Goal: Task Accomplishment & Management: Use online tool/utility

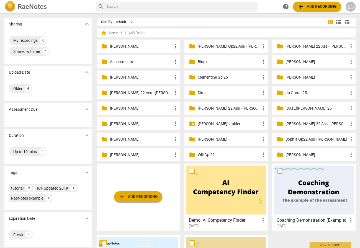
click at [210, 123] on p "[PERSON_NAME]'s folder" at bounding box center [229, 124] width 62 height 6
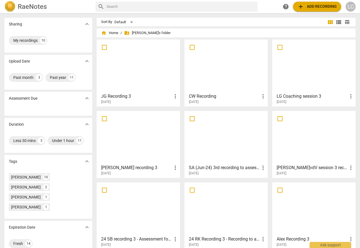
click at [156, 81] on div at bounding box center [139, 66] width 80 height 49
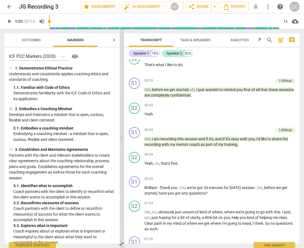
scroll to position [274, 0]
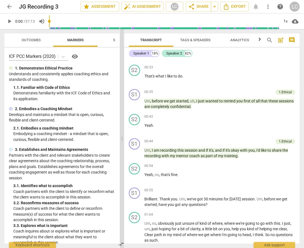
drag, startPoint x: 153, startPoint y: 161, endPoint x: 123, endPoint y: 159, distance: 30.6
click at [123, 159] on span at bounding box center [121, 138] width 3 height 219
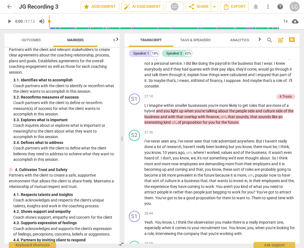
scroll to position [106, 0]
click at [11, 7] on span "arrow_back" at bounding box center [9, 6] width 7 height 7
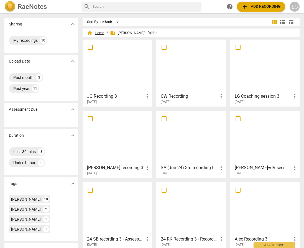
click at [102, 33] on span "home Home" at bounding box center [95, 33] width 17 height 6
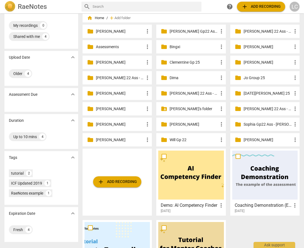
scroll to position [20, 0]
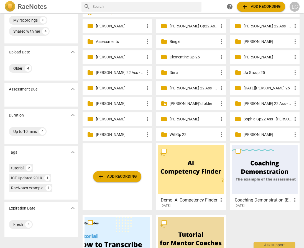
click at [248, 42] on p "[PERSON_NAME]" at bounding box center [268, 42] width 48 height 6
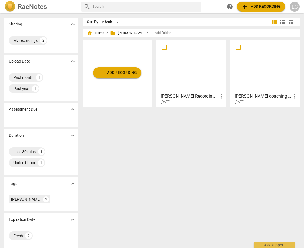
click at [168, 70] on div at bounding box center [190, 66] width 65 height 49
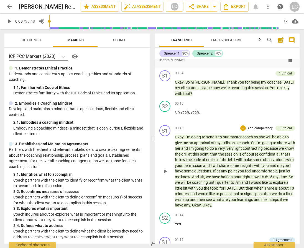
scroll to position [142, 0]
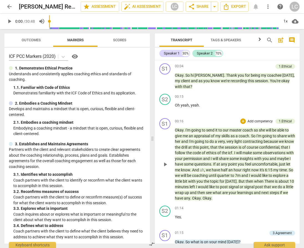
click at [166, 161] on span "play_arrow" at bounding box center [165, 164] width 7 height 7
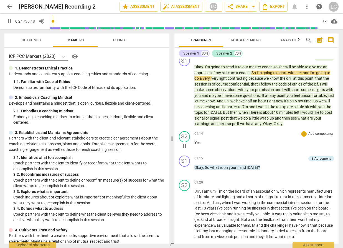
scroll to position [190, 0]
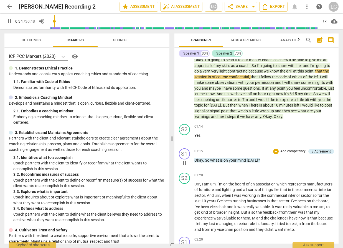
click at [198, 161] on span "Okay" at bounding box center [198, 160] width 9 height 4
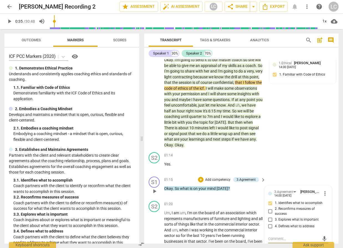
scroll to position [214, 0]
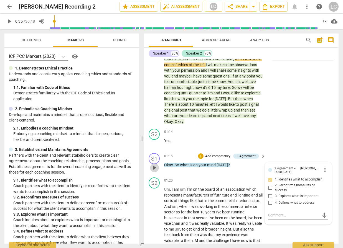
click at [153, 167] on span "play_arrow" at bounding box center [154, 168] width 7 height 7
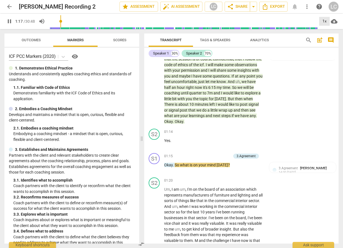
click at [322, 19] on div "1x" at bounding box center [324, 21] width 11 height 9
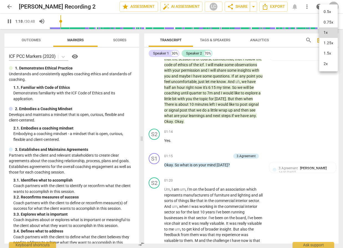
click at [326, 51] on li "1.5x" at bounding box center [328, 53] width 19 height 11
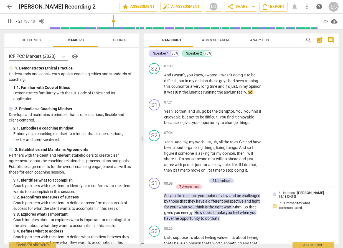
scroll to position [991, 0]
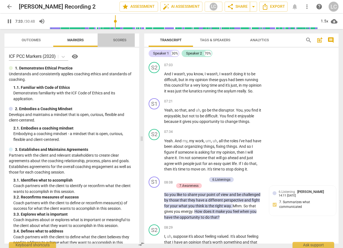
click at [119, 41] on span "Scores" at bounding box center [119, 40] width 13 height 4
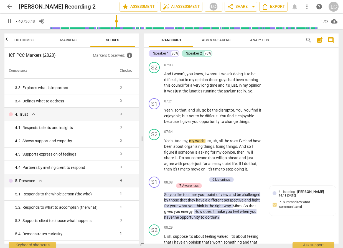
scroll to position [92, 0]
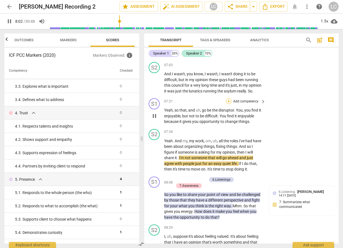
click at [228, 104] on div "+" at bounding box center [229, 102] width 6 height 6
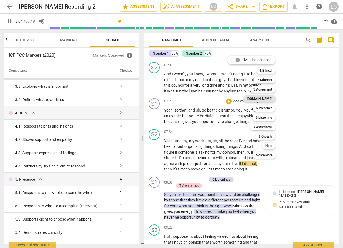
click at [269, 99] on b "[DOMAIN_NAME]" at bounding box center [260, 99] width 26 height 7
type input "485"
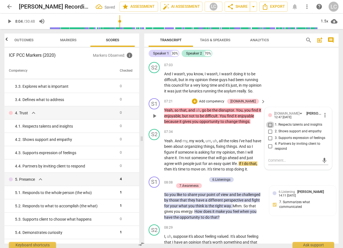
click at [271, 128] on input "1. Respects talents and insights" at bounding box center [270, 125] width 9 height 7
checkbox input "true"
click at [251, 125] on p "Yeah , so that , and uh , go be the disruptor . You , you find it enjoyable , b…" at bounding box center [213, 116] width 99 height 17
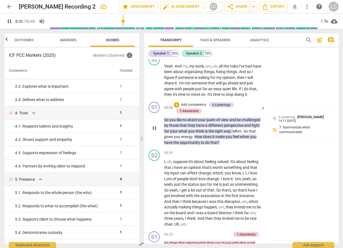
scroll to position [1067, 0]
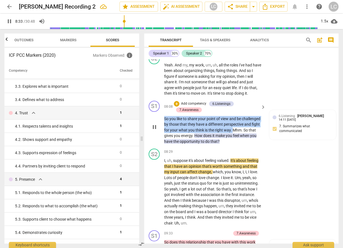
drag, startPoint x: 164, startPoint y: 125, endPoint x: 232, endPoint y: 135, distance: 68.7
click at [232, 135] on p "So you like to share your point of view and be challenged by those that they ha…" at bounding box center [213, 130] width 99 height 29
click at [177, 107] on div "+" at bounding box center [177, 104] width 6 height 6
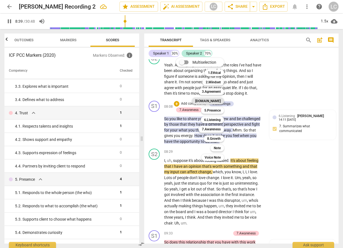
click at [215, 103] on b "[DOMAIN_NAME]" at bounding box center [208, 101] width 26 height 7
type input "520"
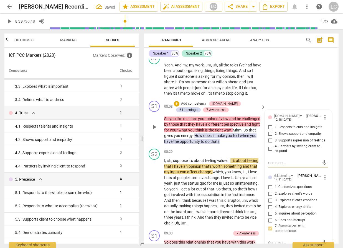
click at [269, 131] on input "1. Respects talents and insights" at bounding box center [270, 127] width 9 height 7
checkbox input "true"
click at [249, 132] on span "that" at bounding box center [252, 130] width 7 height 4
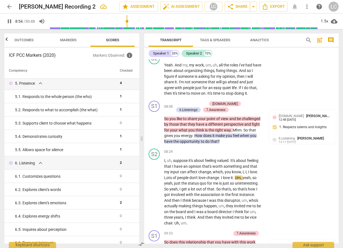
scroll to position [194, 0]
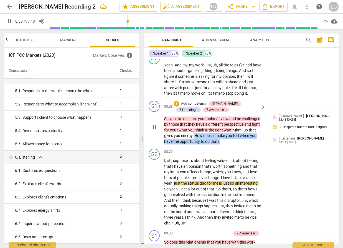
drag, startPoint x: 195, startPoint y: 142, endPoint x: 222, endPoint y: 148, distance: 27.7
click at [222, 145] on p "So you like to share your point of view and be challenged by those that they ha…" at bounding box center [213, 130] width 99 height 29
click at [223, 140] on div "+" at bounding box center [224, 140] width 6 height 6
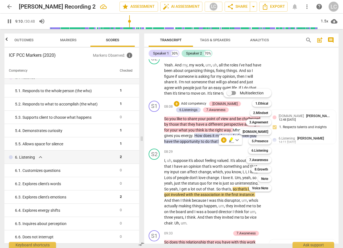
click at [296, 165] on div at bounding box center [171, 124] width 343 height 248
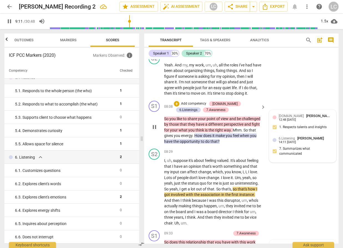
click at [290, 144] on div "14:11 [DATE]" at bounding box center [287, 143] width 17 height 4
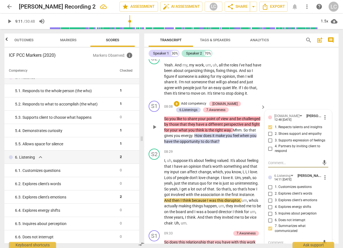
type input "552"
click at [268, 204] on input "3. Explores client's emotions" at bounding box center [270, 200] width 9 height 7
checkbox input "true"
click at [214, 155] on div "08:29 + Add competency keyboard_arrow_right" at bounding box center [215, 152] width 102 height 6
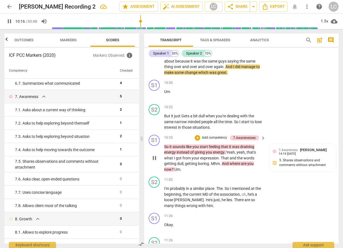
scroll to position [1340, 0]
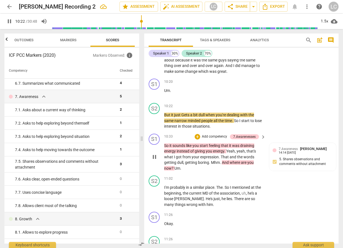
click at [167, 148] on span "So" at bounding box center [166, 146] width 5 height 4
click at [167, 237] on span "11:26" at bounding box center [168, 239] width 9 height 5
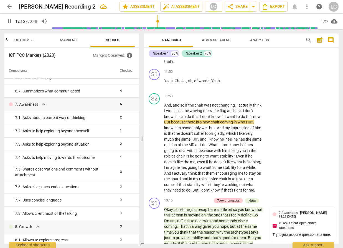
scroll to position [360, 0]
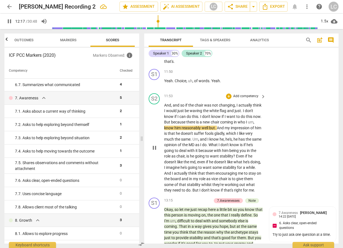
click at [249, 193] on span "me" at bounding box center [251, 190] width 5 height 4
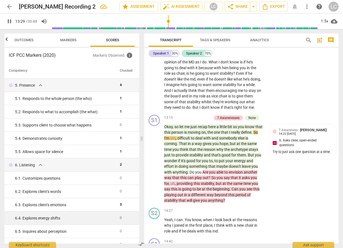
scroll to position [185, 0]
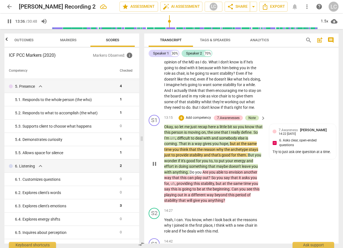
click at [250, 121] on div "Note" at bounding box center [251, 118] width 7 height 5
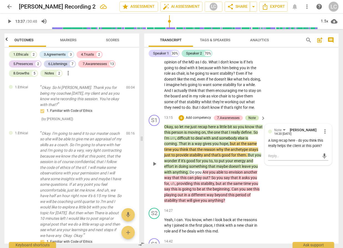
type input "817"
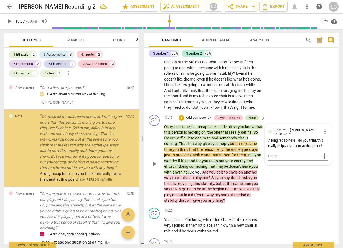
scroll to position [768, 0]
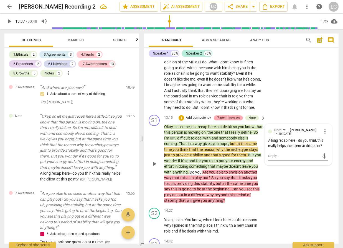
click at [233, 121] on div "7.Awarenesses" at bounding box center [228, 118] width 22 height 5
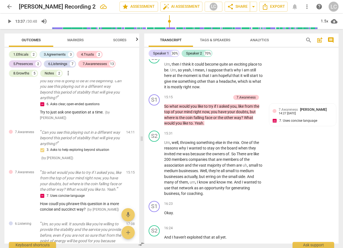
scroll to position [1882, 0]
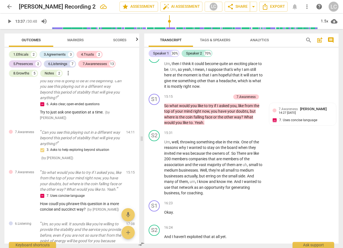
click at [198, 114] on span "right" at bounding box center [197, 111] width 9 height 4
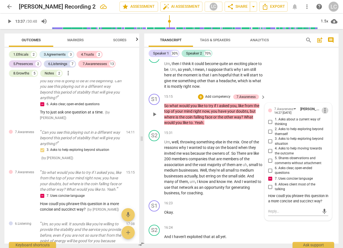
click at [323, 114] on span "more_vert" at bounding box center [325, 110] width 7 height 7
click at [324, 129] on li "Edit" at bounding box center [328, 128] width 19 height 11
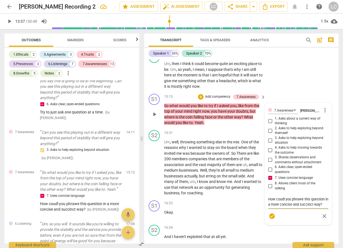
drag, startPoint x: 284, startPoint y: 216, endPoint x: 272, endPoint y: 210, distance: 12.9
click at [283, 207] on textarea "How coudl you phrawe this question in a more concise and succinct way?" at bounding box center [298, 202] width 60 height 11
type textarea "How coud you phrawe this question in a more concise and succinct way?"
type textarea "How cou you phrawe this question in a more concise and succinct way?"
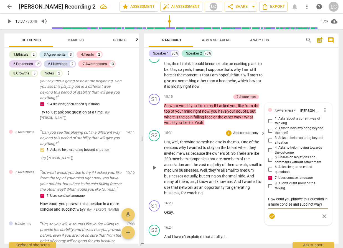
type textarea "How cou you phrawe this question in a more concise and succinct way?"
type textarea "How coul you phrawe this question in a more concise and succinct way?"
type textarea "How coull you phrawe this question in a more concise and succinct way?"
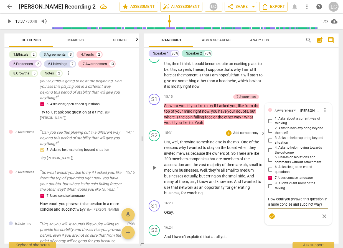
type textarea "How coul you phrawe this question in a more concise and succinct way?"
type textarea "How could you phrawe this question in a more concise and succinct way?"
click at [301, 207] on textarea "How could you phrawe this question in a more concise and succinct way?" at bounding box center [298, 202] width 60 height 11
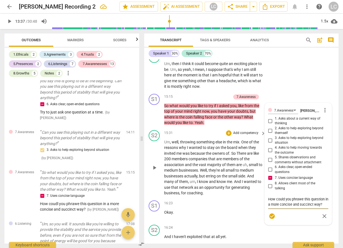
type textarea "How could you phrae this question in a more concise and succinct way?"
type textarea "How could you phrase this question in a more concise and succinct way?"
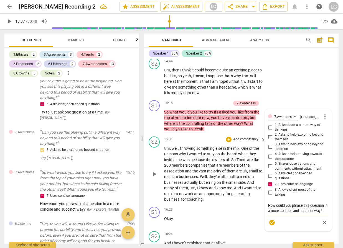
scroll to position [1875, 0]
type textarea "How could you phrase this question in a more concise and succinct way?"
click at [271, 226] on span "check_circle" at bounding box center [272, 223] width 7 height 7
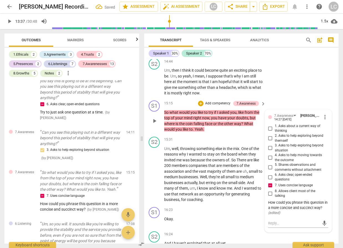
click at [155, 124] on span "play_arrow" at bounding box center [154, 121] width 7 height 7
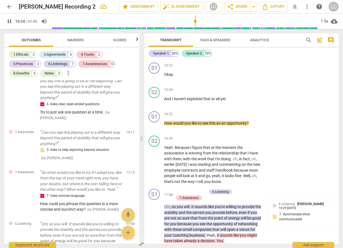
scroll to position [2021, 0]
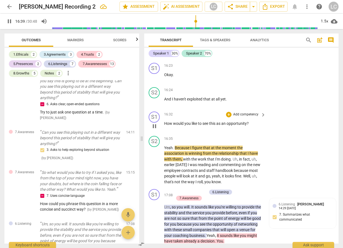
click at [165, 126] on span "How" at bounding box center [168, 123] width 9 height 4
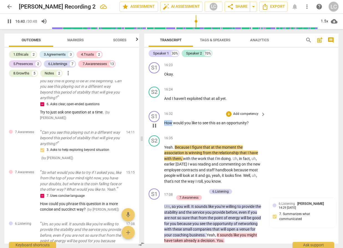
click at [165, 125] on span "How" at bounding box center [168, 123] width 9 height 4
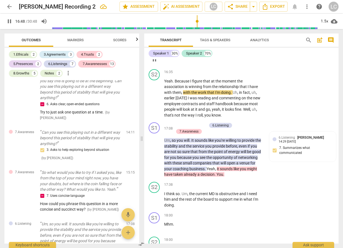
scroll to position [2087, 0]
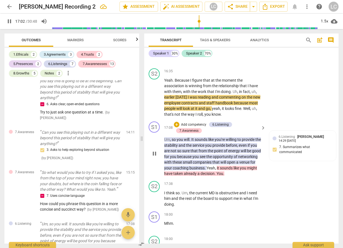
click at [165, 142] on span "Um" at bounding box center [167, 139] width 6 height 4
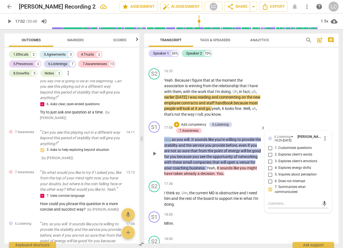
click at [165, 142] on span "Um" at bounding box center [167, 139] width 6 height 4
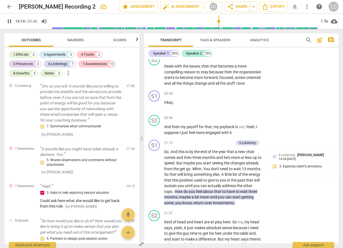
scroll to position [2671, 0]
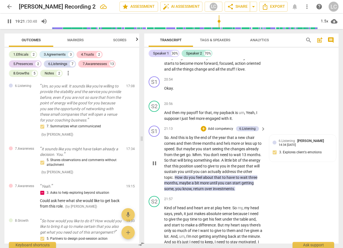
click at [168, 140] on span "So" at bounding box center [166, 138] width 4 height 4
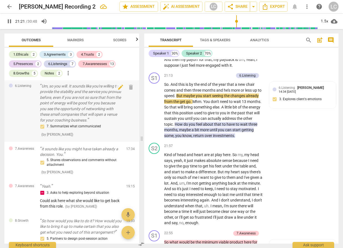
scroll to position [2724, 0]
click at [123, 39] on span "Scores" at bounding box center [119, 40] width 13 height 4
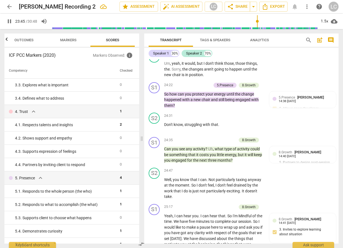
scroll to position [3108, 0]
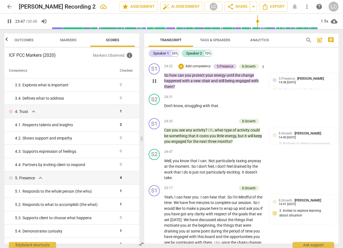
click at [169, 78] on span "So" at bounding box center [166, 75] width 5 height 4
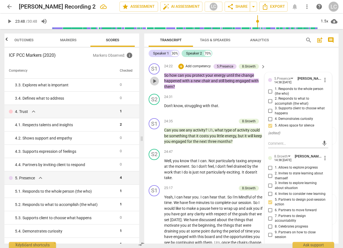
click at [154, 85] on span "play_arrow" at bounding box center [154, 81] width 7 height 7
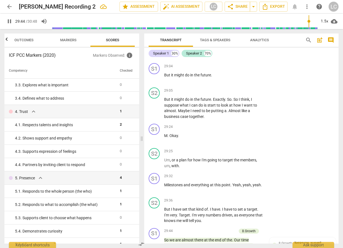
scroll to position [4001, 0]
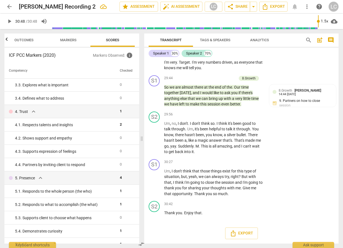
type input "1848"
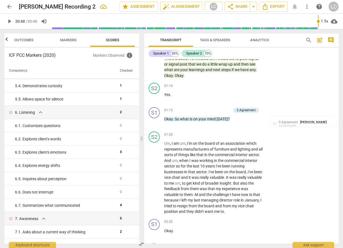
scroll to position [239, 0]
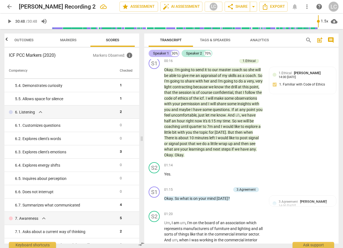
click at [169, 54] on div "Speaker 1 30%" at bounding box center [164, 53] width 31 height 7
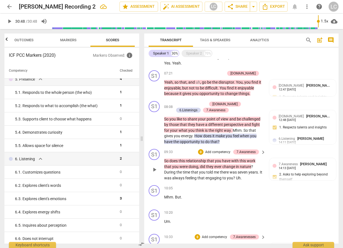
scroll to position [509, 0]
click at [176, 103] on div "+" at bounding box center [177, 105] width 6 height 6
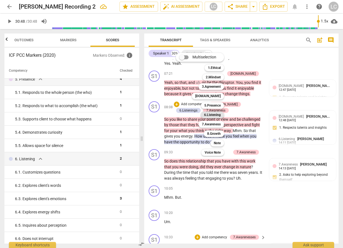
click at [210, 113] on b "6.Listening" at bounding box center [212, 115] width 17 height 7
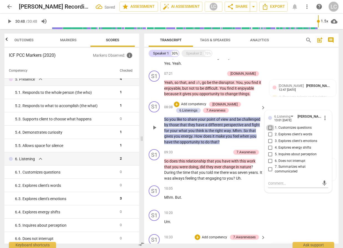
click at [269, 127] on input "1. Customizes questions" at bounding box center [270, 128] width 9 height 7
checkbox input "true"
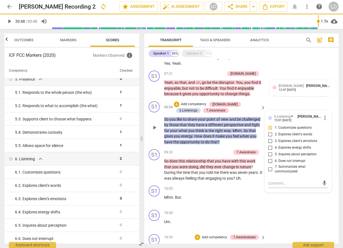
click at [149, 132] on div "S1 play_arrow pause" at bounding box center [157, 123] width 16 height 44
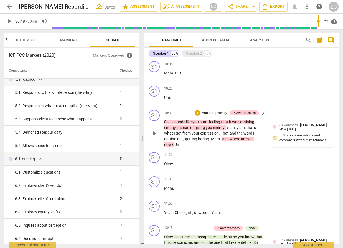
scroll to position [638, 0]
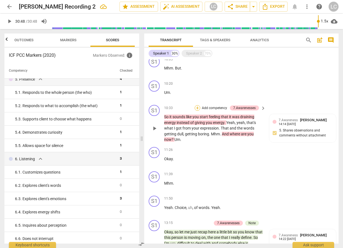
click at [196, 109] on div "+" at bounding box center [198, 108] width 6 height 6
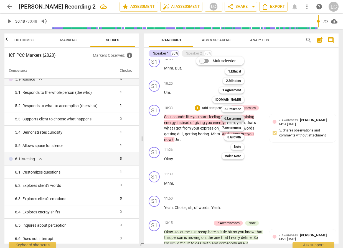
click at [239, 117] on b "6.Listening" at bounding box center [232, 118] width 17 height 7
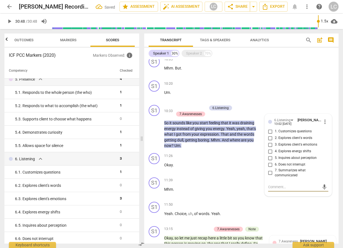
click at [269, 132] on input "1. Customizes questions" at bounding box center [270, 131] width 9 height 7
checkbox input "true"
drag, startPoint x: 151, startPoint y: 140, endPoint x: 153, endPoint y: 143, distance: 3.3
click at [152, 140] on div "play_arrow pause" at bounding box center [157, 131] width 14 height 31
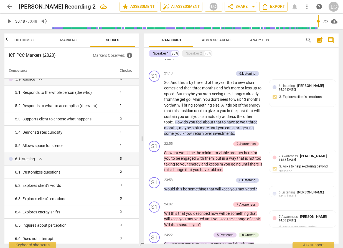
scroll to position [1262, 0]
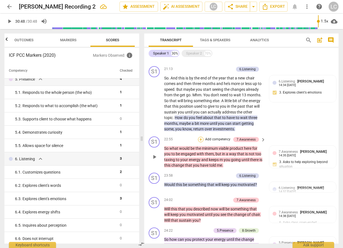
click at [199, 139] on div "+" at bounding box center [201, 140] width 6 height 6
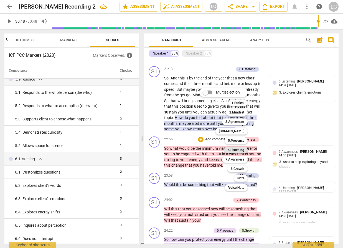
click at [229, 150] on b "6.Listening" at bounding box center [236, 150] width 17 height 7
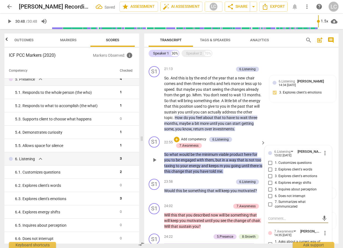
click at [270, 163] on input "1. Customizes questions" at bounding box center [270, 163] width 9 height 7
checkbox input "true"
click at [157, 170] on div "play_arrow pause" at bounding box center [157, 160] width 14 height 25
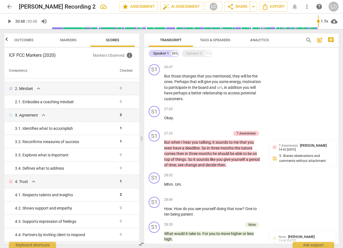
scroll to position [0, 0]
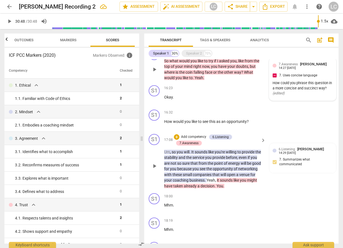
drag, startPoint x: 197, startPoint y: 52, endPoint x: 198, endPoint y: 62, distance: 9.3
click at [197, 52] on div "Speaker 2" at bounding box center [194, 54] width 16 height 6
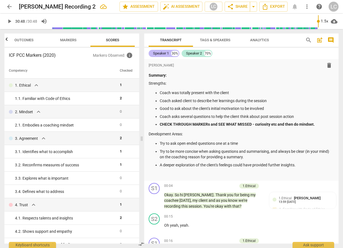
click at [170, 54] on div "Speaker 1 30%" at bounding box center [164, 53] width 31 height 7
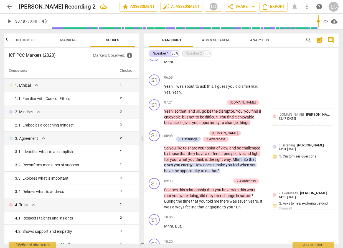
scroll to position [481, 0]
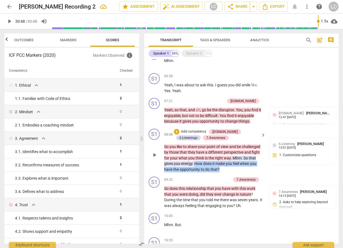
drag, startPoint x: 195, startPoint y: 164, endPoint x: 219, endPoint y: 168, distance: 25.1
click at [219, 168] on p "So you like to share your point of view and be challenged by those that they ha…" at bounding box center [213, 158] width 99 height 29
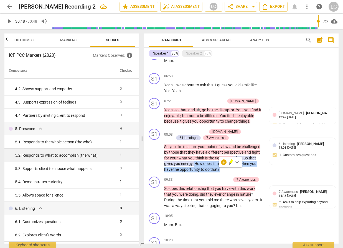
scroll to position [148, 0]
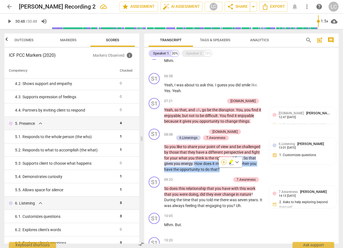
click at [224, 162] on div "+" at bounding box center [224, 163] width 6 height 6
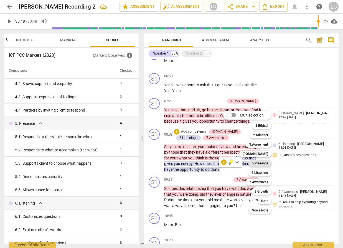
click at [257, 162] on b "5.Presence" at bounding box center [260, 163] width 16 height 7
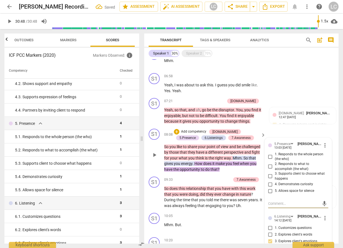
click at [269, 183] on input "4. Demonstrates curiosity" at bounding box center [270, 184] width 9 height 7
checkbox input "true"
click at [225, 173] on div "S1 play_arrow pause 08:08 + Add competency [DOMAIN_NAME] 5.Presence 6.Listening…" at bounding box center [241, 151] width 194 height 48
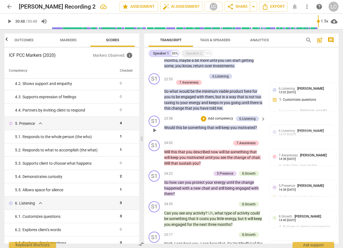
scroll to position [1334, 0]
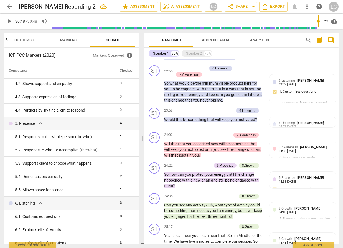
click at [180, 165] on div "+" at bounding box center [181, 166] width 6 height 6
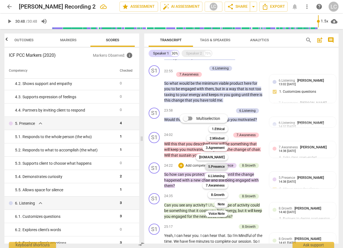
click at [221, 168] on b "5.Presence" at bounding box center [216, 167] width 16 height 7
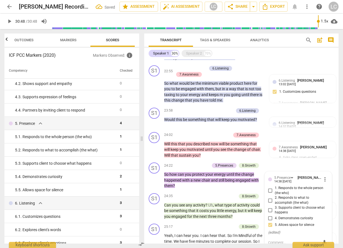
scroll to position [1335, 0]
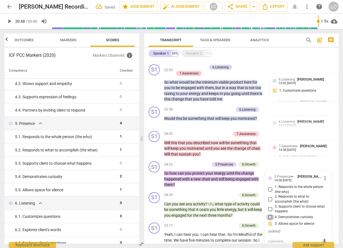
click at [269, 216] on input "4. Demonstrates curiosity" at bounding box center [270, 217] width 9 height 7
checkbox input "true"
click at [191, 190] on div "S1 play_arrow pause 24:35 + Add competency 8.Growth keyboard_arrow_right Can yo…" at bounding box center [241, 205] width 194 height 31
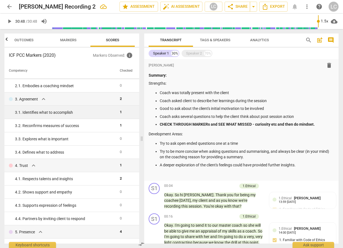
scroll to position [0, 0]
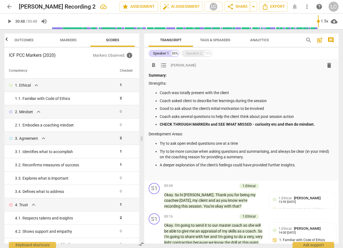
click at [234, 85] on p "Strengths:" at bounding box center [241, 84] width 185 height 6
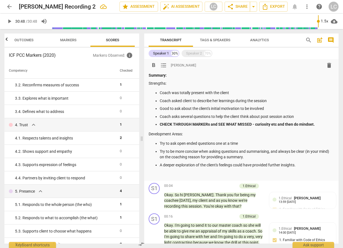
scroll to position [120, 0]
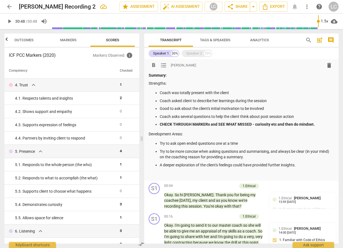
click at [24, 43] on span "Outcomes" at bounding box center [24, 40] width 32 height 7
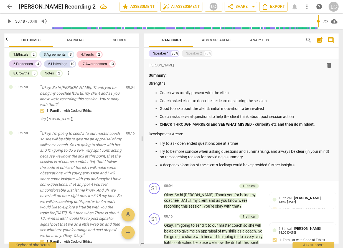
scroll to position [0, 0]
click at [92, 55] on div "4.Trusts" at bounding box center [87, 55] width 13 height 6
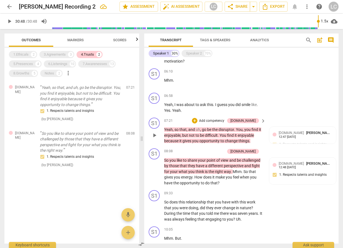
scroll to position [443, 0]
click at [197, 119] on div "+" at bounding box center [195, 121] width 6 height 6
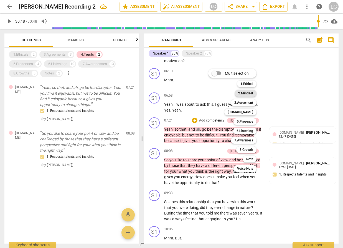
click at [247, 95] on b "2.Mindset" at bounding box center [245, 93] width 15 height 7
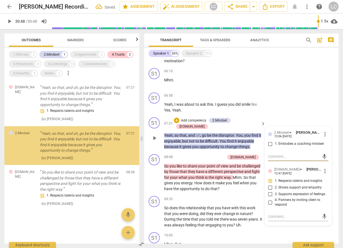
click at [269, 144] on input "1. Embodies a coaching mindset" at bounding box center [270, 144] width 9 height 7
checkbox input "true"
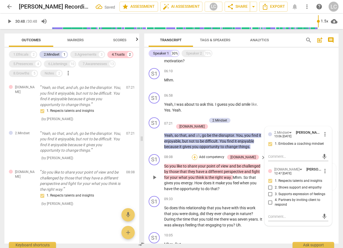
click at [197, 155] on div "+" at bounding box center [195, 158] width 6 height 6
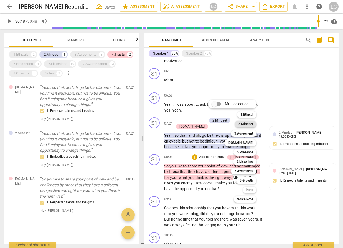
click at [244, 124] on b "2.Mindset" at bounding box center [245, 124] width 15 height 7
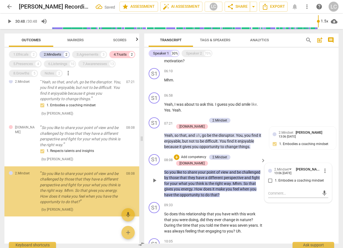
scroll to position [52, 0]
click at [269, 178] on input "1. Embodies a coaching mindset" at bounding box center [270, 181] width 9 height 7
checkbox input "true"
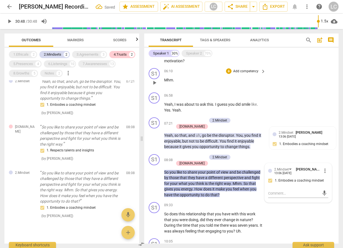
click at [197, 86] on div "06:10 + Add competency keyboard_arrow_right Mhm ." at bounding box center [215, 78] width 102 height 20
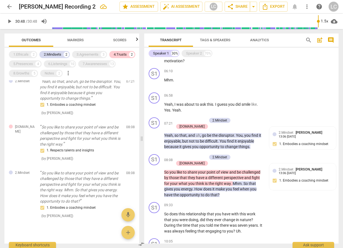
drag, startPoint x: 20, startPoint y: 64, endPoint x: 38, endPoint y: 57, distance: 19.5
click at [20, 64] on div "5.Presences" at bounding box center [23, 64] width 20 height 6
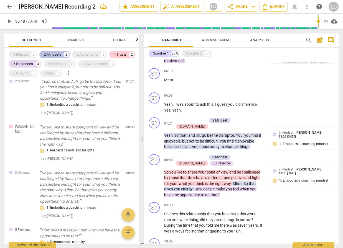
drag, startPoint x: 47, startPoint y: 54, endPoint x: 70, endPoint y: 53, distance: 23.3
click at [47, 54] on div "2.Mindsets" at bounding box center [52, 55] width 17 height 6
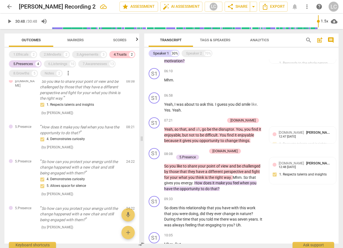
scroll to position [60, 0]
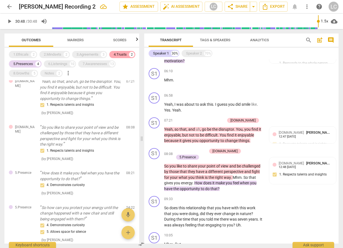
click at [121, 54] on div "4.Trusts" at bounding box center [120, 55] width 13 height 6
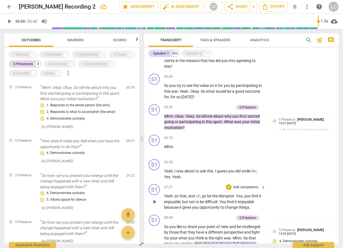
scroll to position [331, 0]
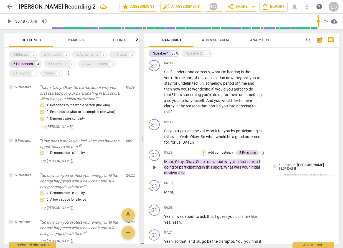
click at [203, 152] on div "+" at bounding box center [204, 153] width 6 height 6
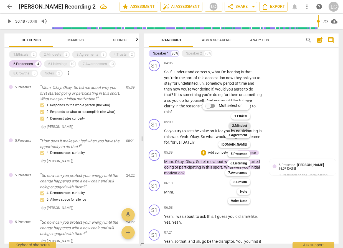
click at [243, 126] on b "2.Mindset" at bounding box center [239, 126] width 15 height 7
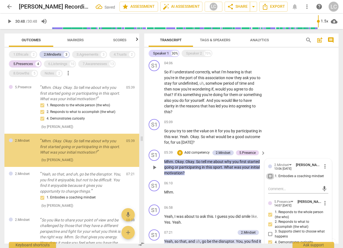
drag, startPoint x: 270, startPoint y: 177, endPoint x: 265, endPoint y: 176, distance: 5.1
click at [270, 177] on input "1. Embodies a coaching mindset" at bounding box center [270, 176] width 9 height 7
checkbox input "true"
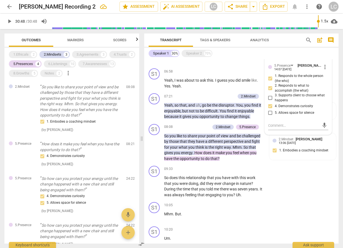
scroll to position [468, 0]
drag, startPoint x: 195, startPoint y: 152, endPoint x: 222, endPoint y: 158, distance: 27.8
click at [222, 158] on p "So you like to share your point of view and be challenged by those that they ha…" at bounding box center [213, 147] width 99 height 29
click at [224, 152] on div "+" at bounding box center [224, 152] width 6 height 6
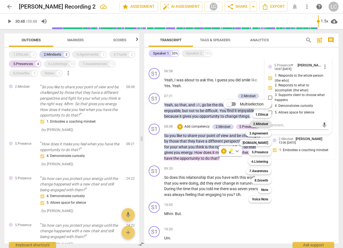
click at [263, 123] on b "2.Mindset" at bounding box center [260, 124] width 15 height 7
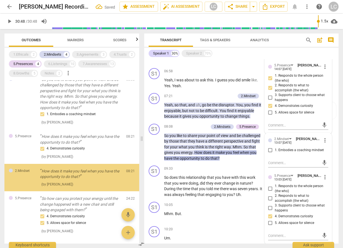
scroll to position [163, 0]
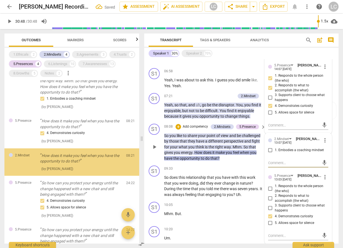
click at [270, 151] on input "1. Embodies a coaching mindset" at bounding box center [270, 150] width 9 height 7
checkbox input "true"
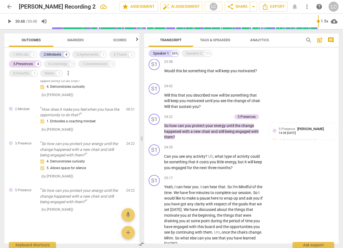
scroll to position [1337, 0]
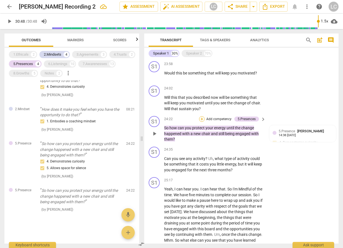
click at [202, 119] on div "+" at bounding box center [202, 119] width 6 height 6
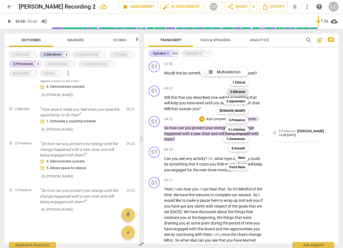
click at [236, 91] on b "2.Mindset" at bounding box center [237, 92] width 15 height 7
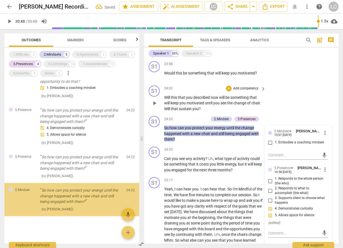
scroll to position [243, 0]
click at [268, 141] on input "1. Embodies a coaching mindset" at bounding box center [270, 142] width 9 height 7
checkbox input "true"
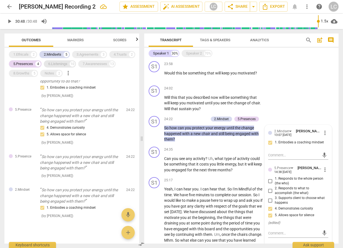
click at [55, 63] on div "6.Listenings" at bounding box center [57, 64] width 19 height 6
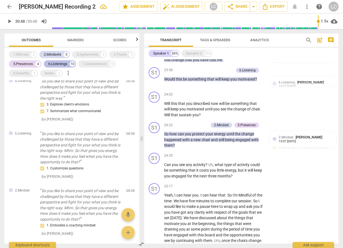
scroll to position [1344, 0]
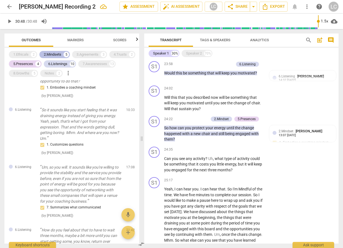
drag, startPoint x: 31, startPoint y: 63, endPoint x: 42, endPoint y: 57, distance: 11.8
click at [32, 63] on div "5.Presences" at bounding box center [23, 64] width 20 height 6
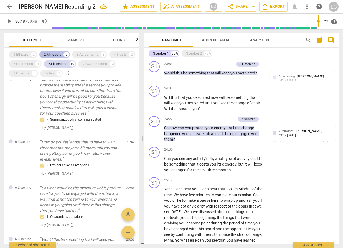
scroll to position [397, 0]
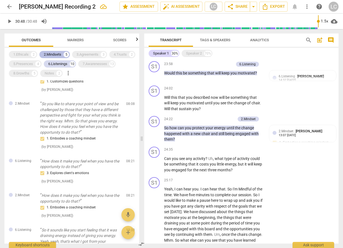
click at [61, 53] on div "2.Mindsets" at bounding box center [52, 55] width 17 height 6
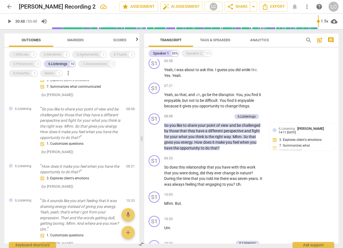
scroll to position [480, 0]
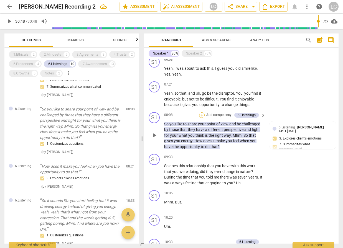
click at [200, 114] on div "+" at bounding box center [202, 116] width 6 height 6
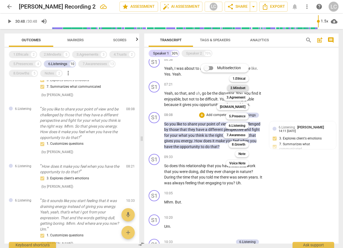
click at [233, 86] on b "2.Mindset" at bounding box center [237, 88] width 15 height 7
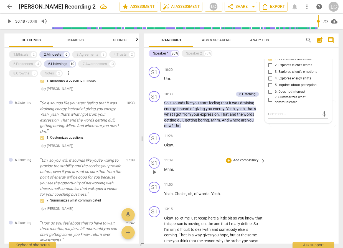
scroll to position [624, 0]
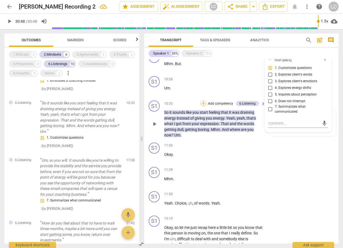
click at [203, 103] on div "+" at bounding box center [204, 104] width 6 height 6
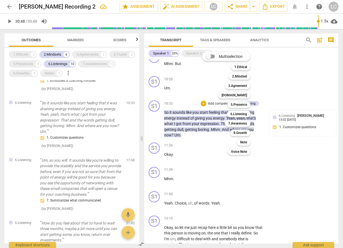
click at [240, 78] on b "2.Mindset" at bounding box center [239, 76] width 15 height 7
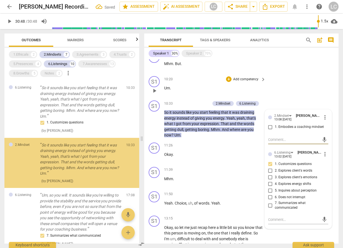
scroll to position [470, 0]
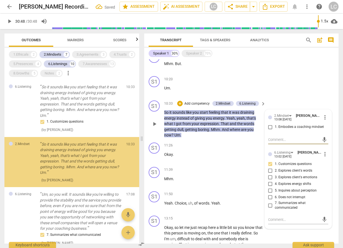
click at [269, 126] on input "1. Embodies a coaching mindset" at bounding box center [270, 127] width 9 height 7
checkbox input "true"
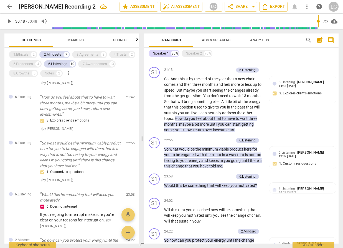
scroll to position [1233, 0]
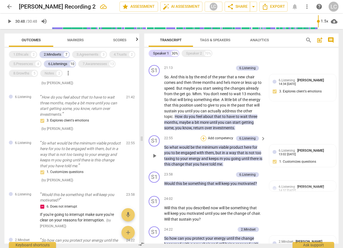
click at [203, 138] on div "+" at bounding box center [204, 139] width 6 height 6
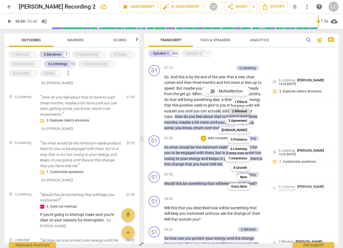
click at [235, 111] on b "2.Mindset" at bounding box center [239, 111] width 15 height 7
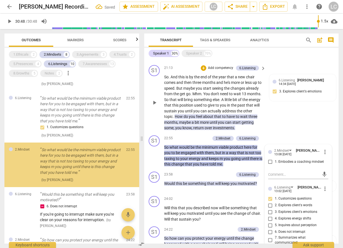
scroll to position [685, 0]
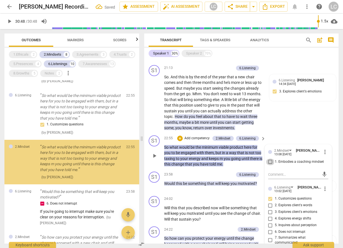
click at [270, 161] on input "1. Embodies a coaching mindset" at bounding box center [270, 162] width 9 height 7
checkbox input "true"
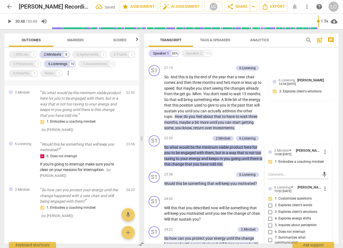
scroll to position [742, 0]
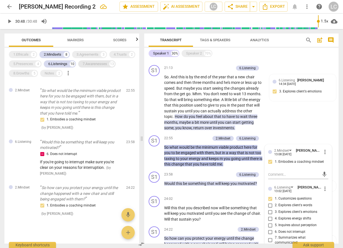
drag, startPoint x: 103, startPoint y: 64, endPoint x: 105, endPoint y: 67, distance: 3.4
click at [103, 64] on div "7.Awarenesses" at bounding box center [95, 64] width 24 height 6
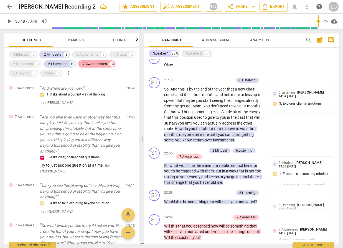
scroll to position [1245, 0]
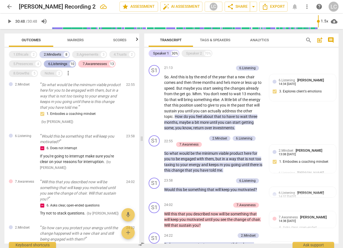
click at [60, 65] on div "6.Listenings" at bounding box center [57, 64] width 19 height 6
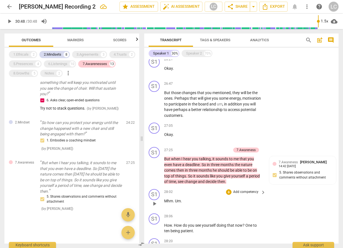
scroll to position [1540, 0]
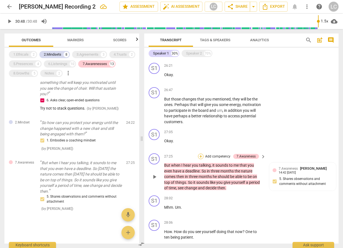
click at [202, 156] on div "+" at bounding box center [201, 157] width 6 height 6
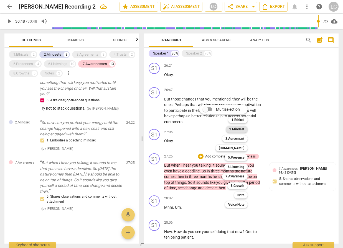
click at [234, 130] on b "2.Mindset" at bounding box center [236, 129] width 15 height 7
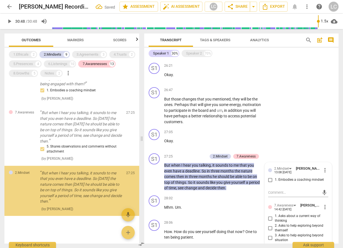
scroll to position [881, 0]
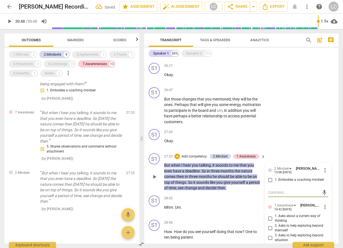
click at [269, 180] on input "1. Embodies a coaching mindset" at bounding box center [270, 180] width 9 height 7
checkbox input "true"
click at [202, 143] on p "Okay ." at bounding box center [213, 141] width 99 height 6
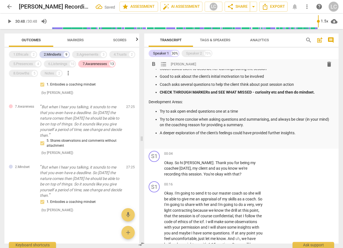
scroll to position [0, 0]
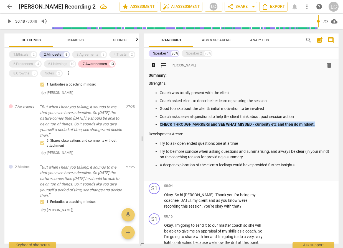
drag, startPoint x: 156, startPoint y: 125, endPoint x: 316, endPoint y: 126, distance: 159.9
click at [316, 126] on ul "Coach was totally present with the client Coach asked client to describe her le…" at bounding box center [241, 108] width 185 height 37
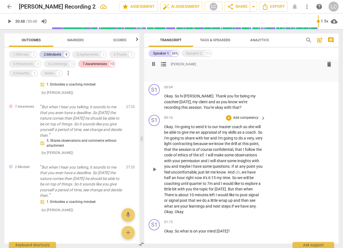
scroll to position [93, 0]
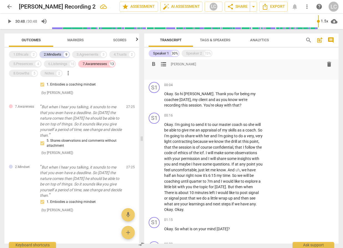
drag, startPoint x: 197, startPoint y: 54, endPoint x: 201, endPoint y: 62, distance: 8.9
click at [197, 54] on div "Speaker 2" at bounding box center [194, 54] width 16 height 6
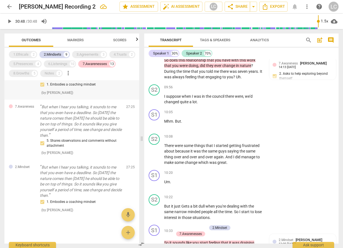
scroll to position [1222, 0]
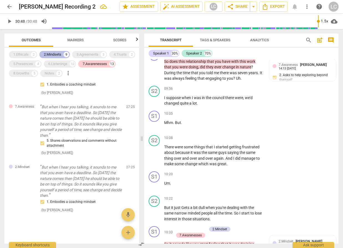
click at [55, 53] on div "2.Mindsets" at bounding box center [52, 55] width 17 height 6
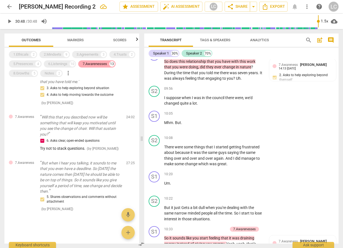
drag, startPoint x: 98, startPoint y: 63, endPoint x: 93, endPoint y: 66, distance: 5.7
click at [98, 64] on div "7.Awarenesses" at bounding box center [95, 64] width 24 height 6
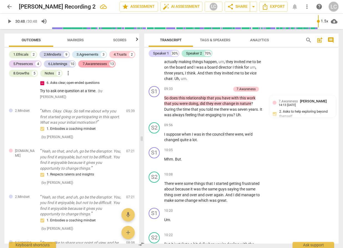
scroll to position [1240, 0]
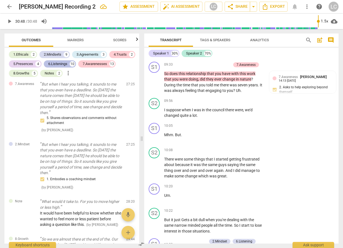
click at [58, 62] on div "6.Listenings" at bounding box center [57, 64] width 19 height 6
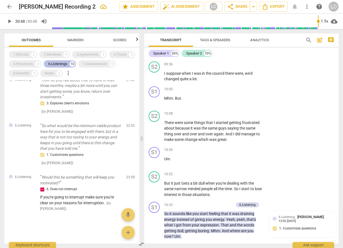
scroll to position [1215, 0]
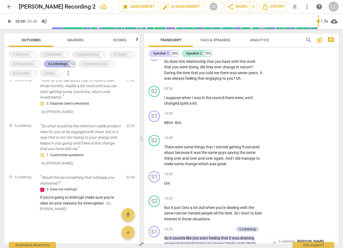
click at [58, 62] on div "6.Listenings" at bounding box center [57, 64] width 19 height 6
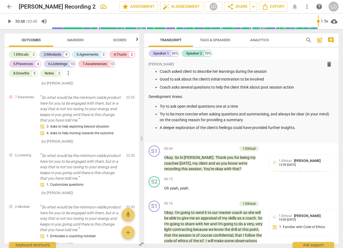
scroll to position [0, 0]
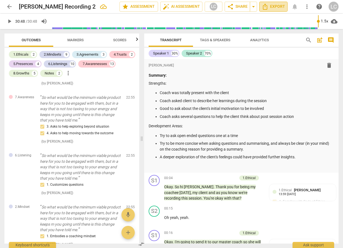
click at [270, 8] on span "Export" at bounding box center [273, 6] width 23 height 7
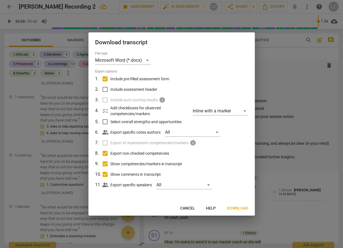
click at [241, 208] on span "Download" at bounding box center [237, 209] width 21 height 6
